Goal: Find specific page/section: Find specific page/section

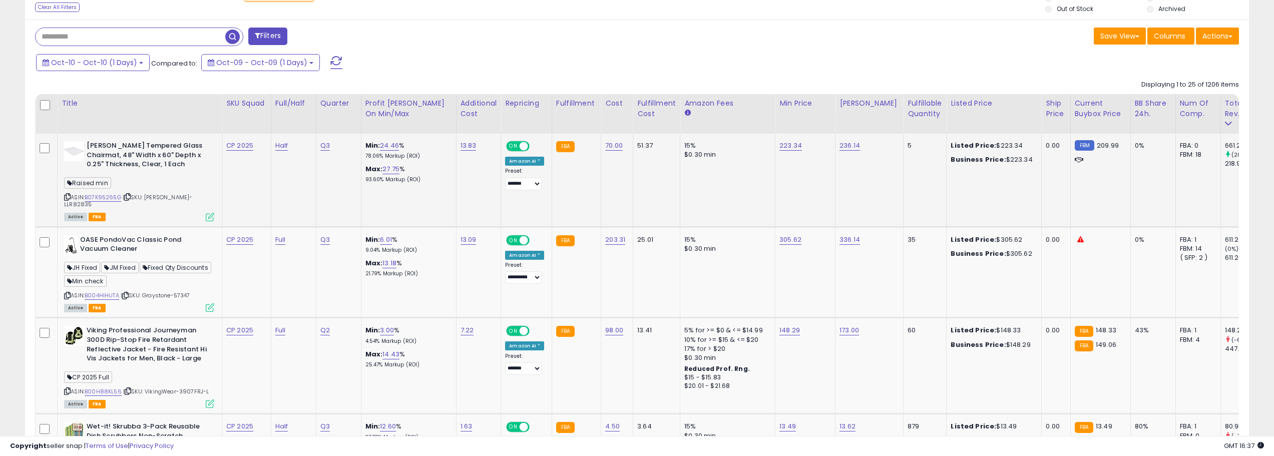
scroll to position [440, 0]
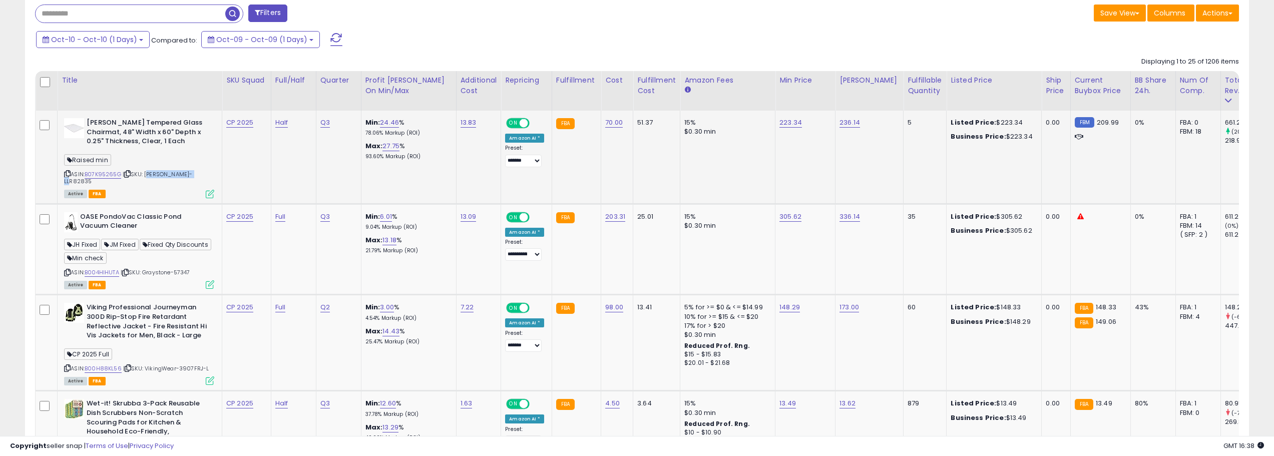
drag, startPoint x: 193, startPoint y: 174, endPoint x: 148, endPoint y: 174, distance: 45.6
click at [148, 174] on div "ASIN: B07K95265G | SKU: [PERSON_NAME]-LLR82835 Active FBA" at bounding box center [139, 157] width 150 height 79
copy span "[PERSON_NAME]-LLR82835"
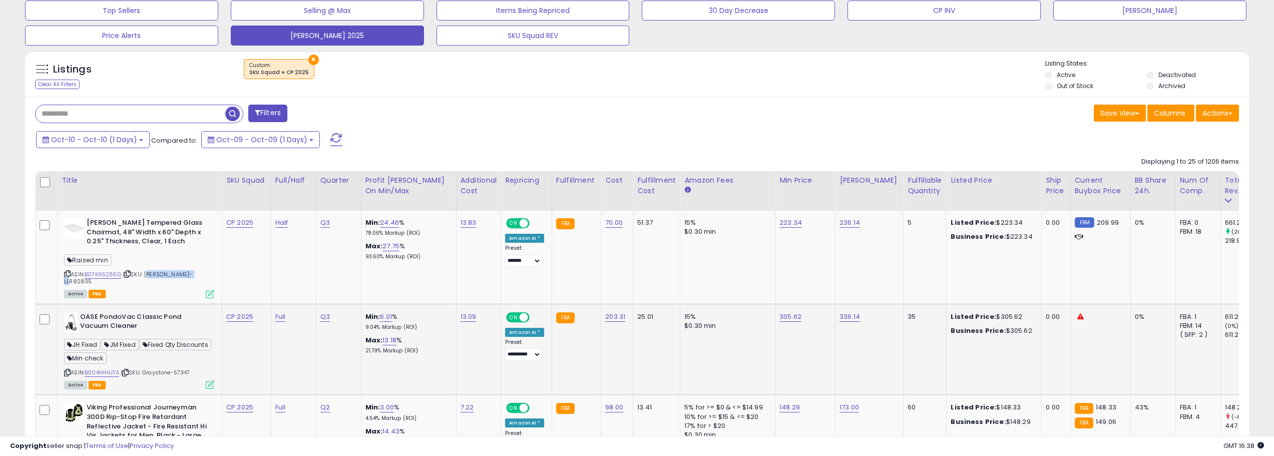
scroll to position [240, 0]
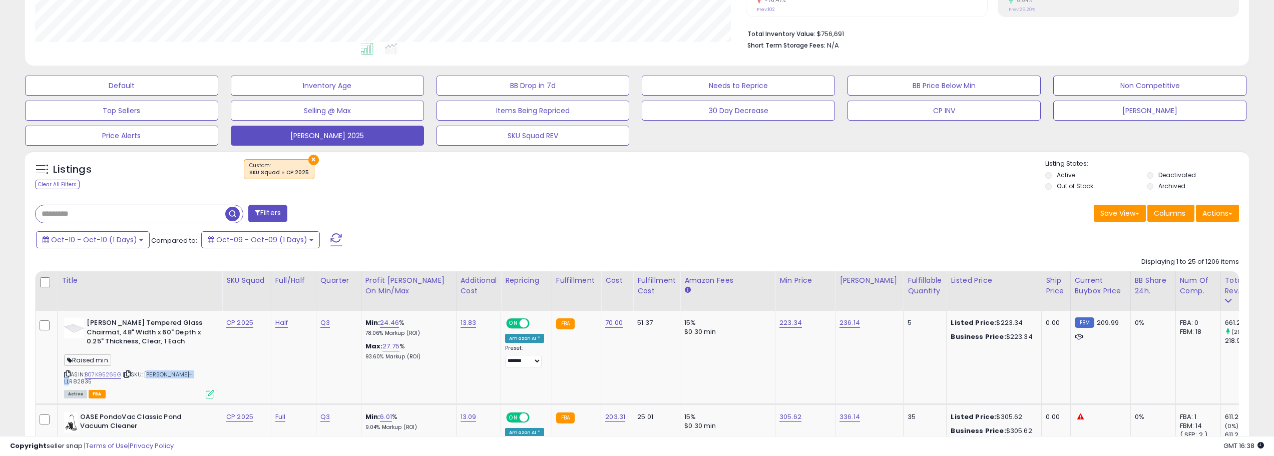
click at [139, 216] on input "text" at bounding box center [131, 214] width 190 height 18
paste input "**********"
type input "**********"
click at [346, 210] on span "button" at bounding box center [351, 214] width 15 height 15
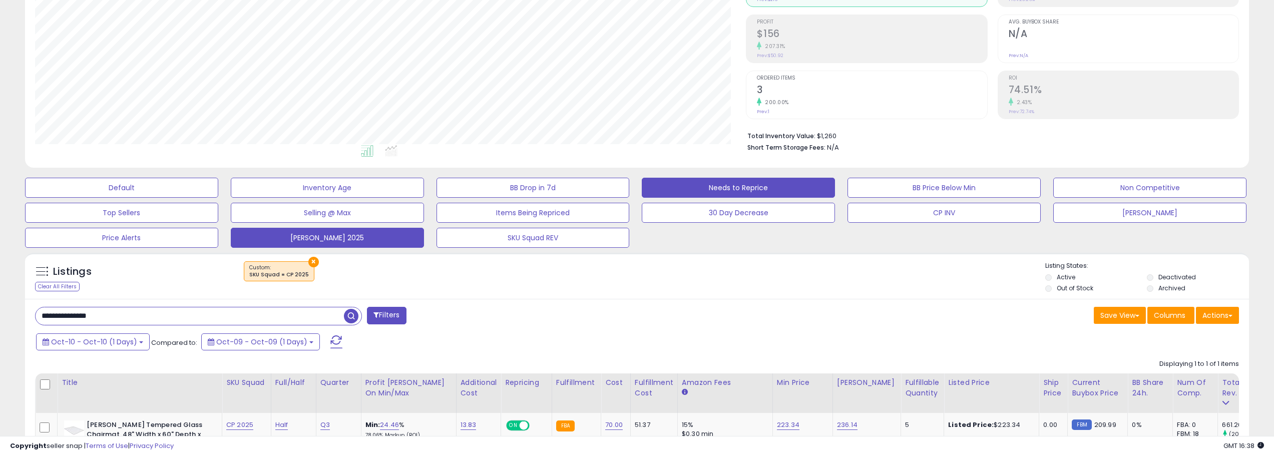
scroll to position [266, 0]
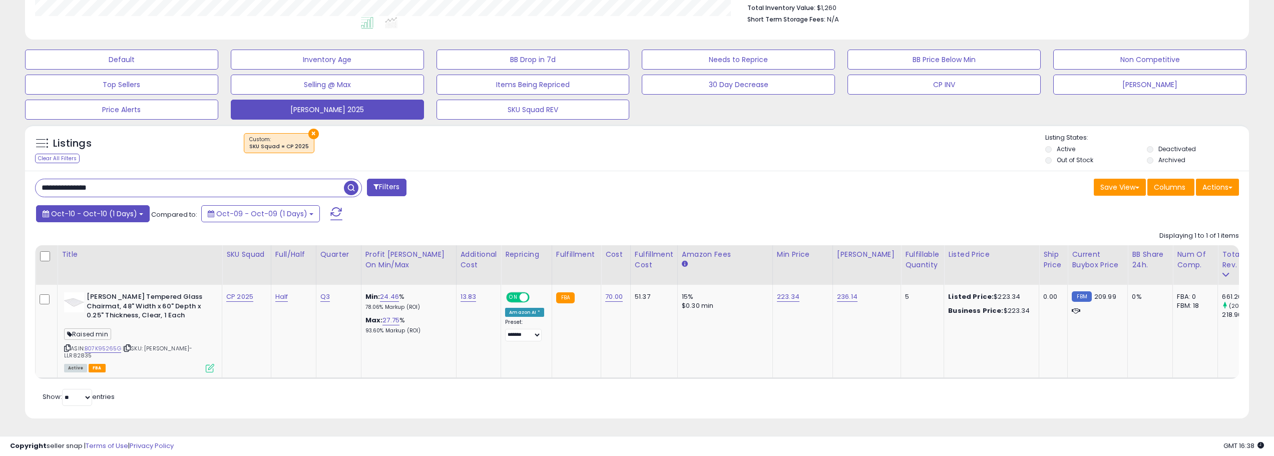
click at [138, 209] on button "Oct-10 - Oct-10 (1 Days)" at bounding box center [93, 213] width 114 height 17
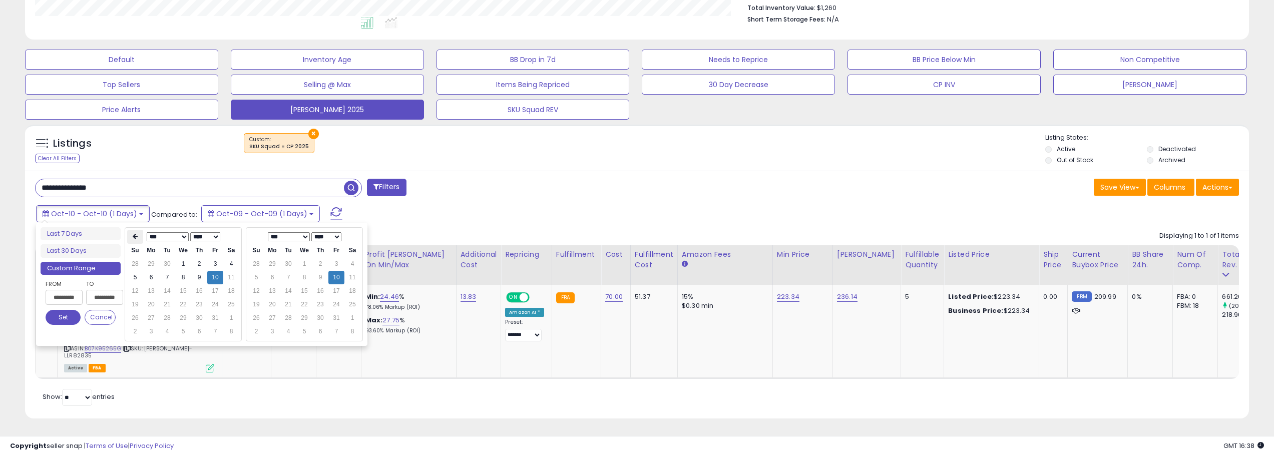
click at [138, 238] on th at bounding box center [135, 237] width 16 height 14
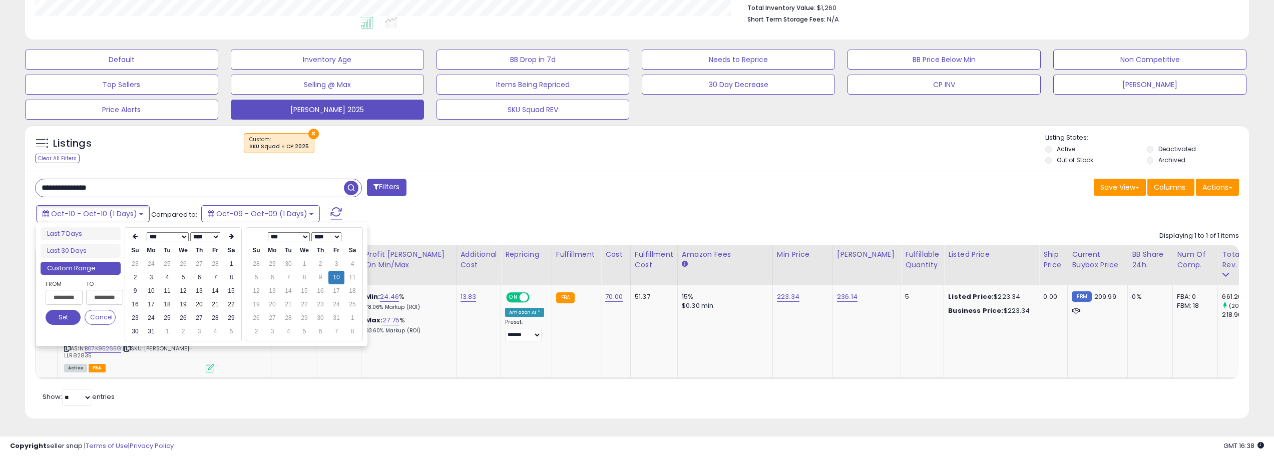
click at [138, 238] on th at bounding box center [135, 237] width 16 height 14
click at [179, 267] on td "1" at bounding box center [183, 264] width 16 height 14
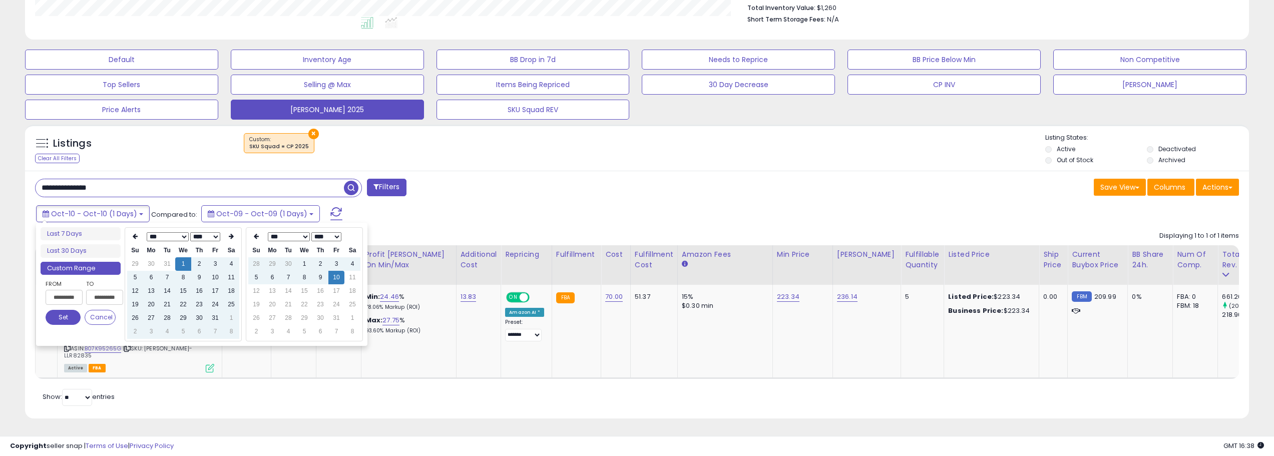
type input "**********"
click at [70, 322] on button "Set" at bounding box center [63, 317] width 35 height 15
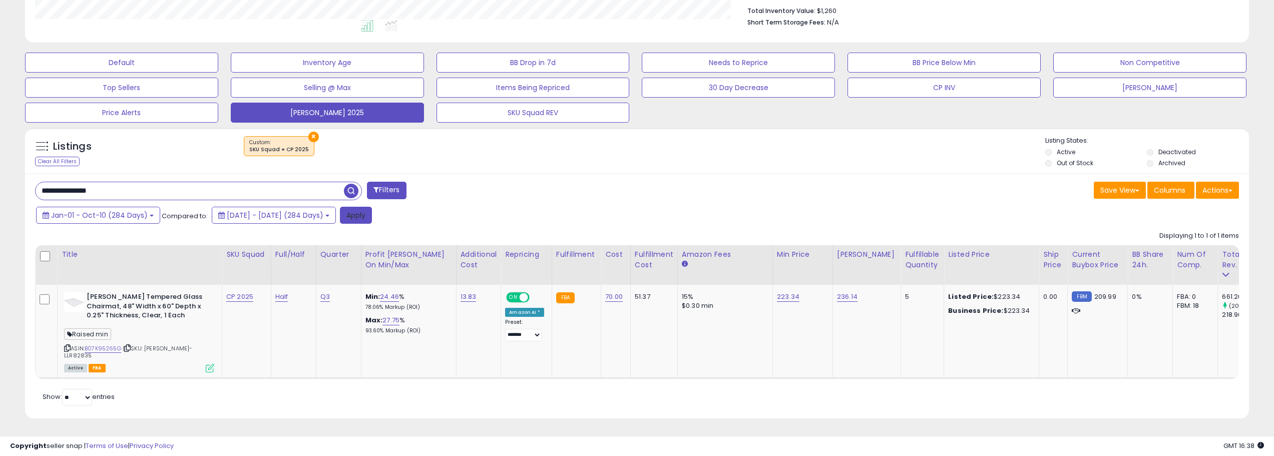
click at [372, 217] on button "Apply" at bounding box center [356, 215] width 32 height 17
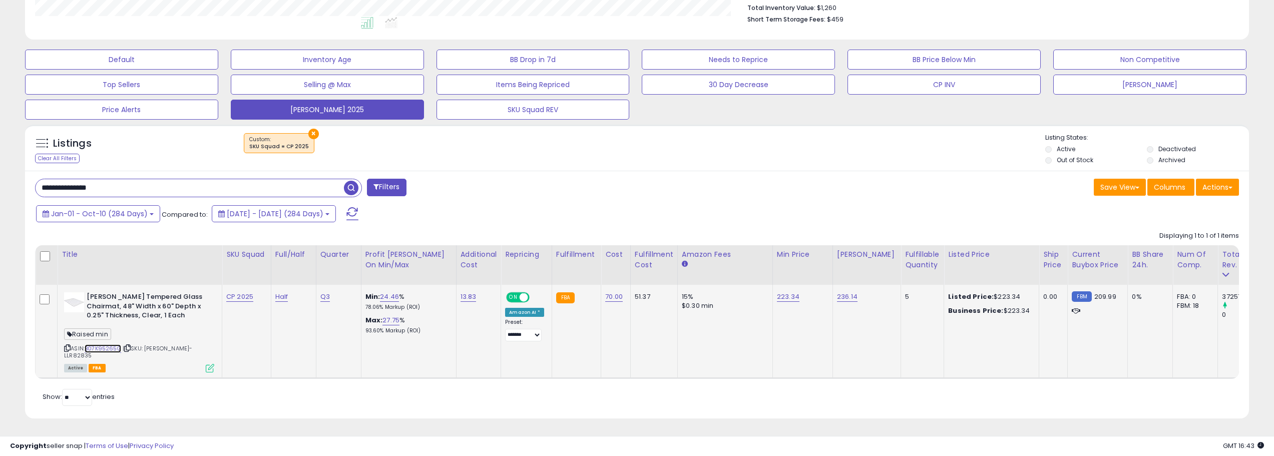
click at [120, 347] on link "B07K95265G" at bounding box center [103, 348] width 37 height 9
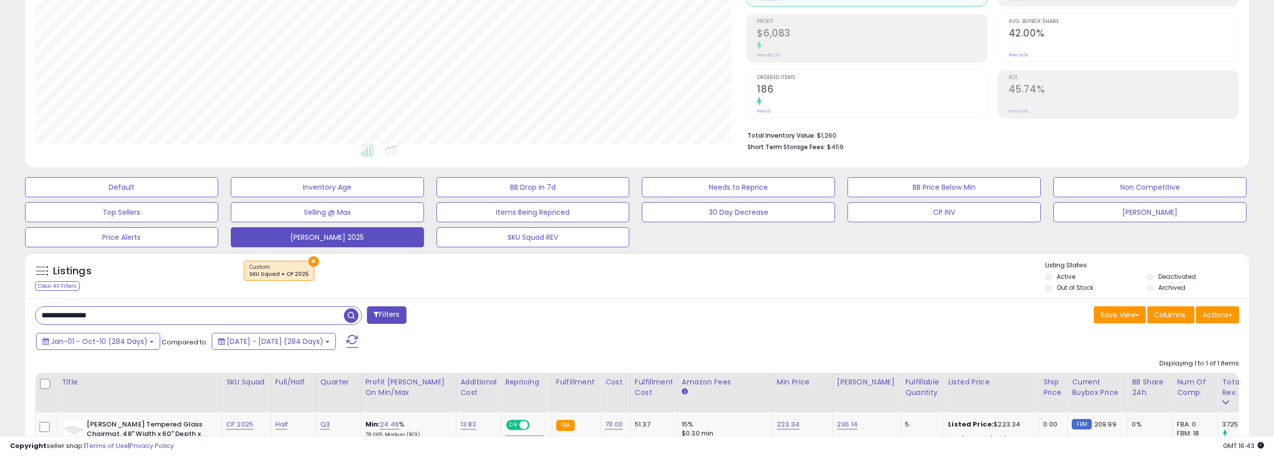
scroll to position [0, 0]
